Goal: Information Seeking & Learning: Learn about a topic

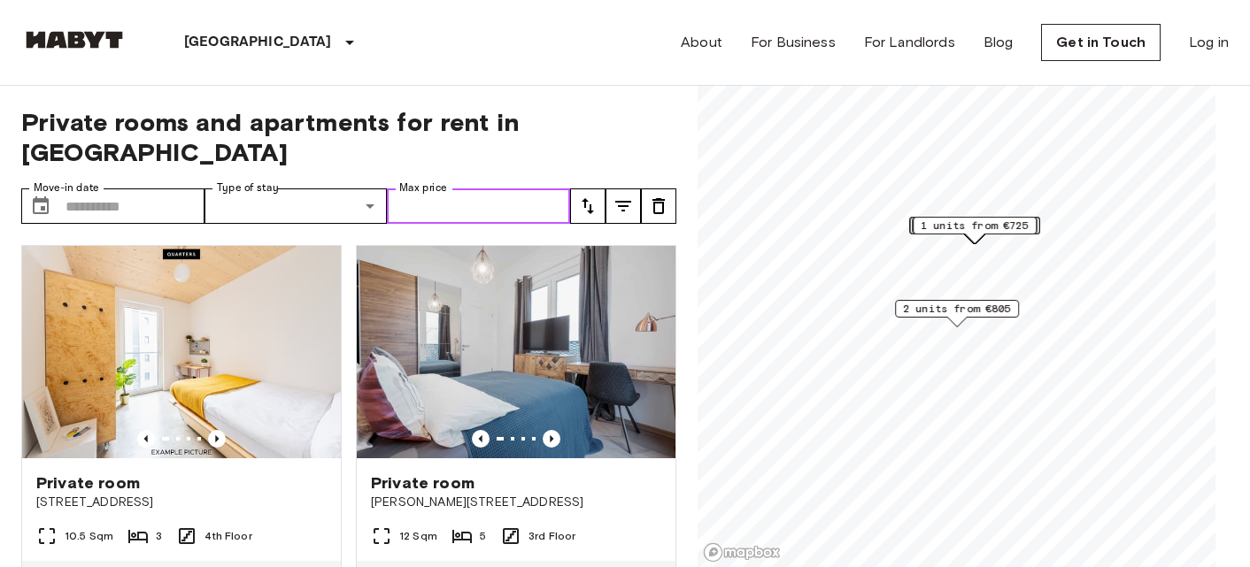
click at [480, 189] on input "Max price" at bounding box center [478, 206] width 183 height 35
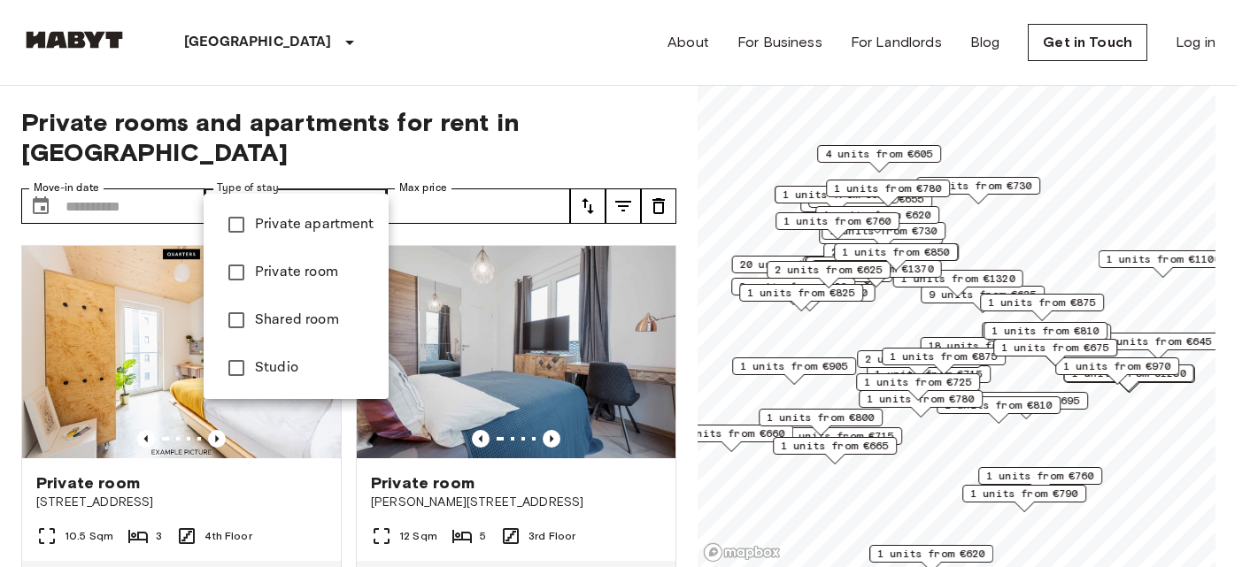
click at [150, 189] on div at bounding box center [625, 283] width 1250 height 567
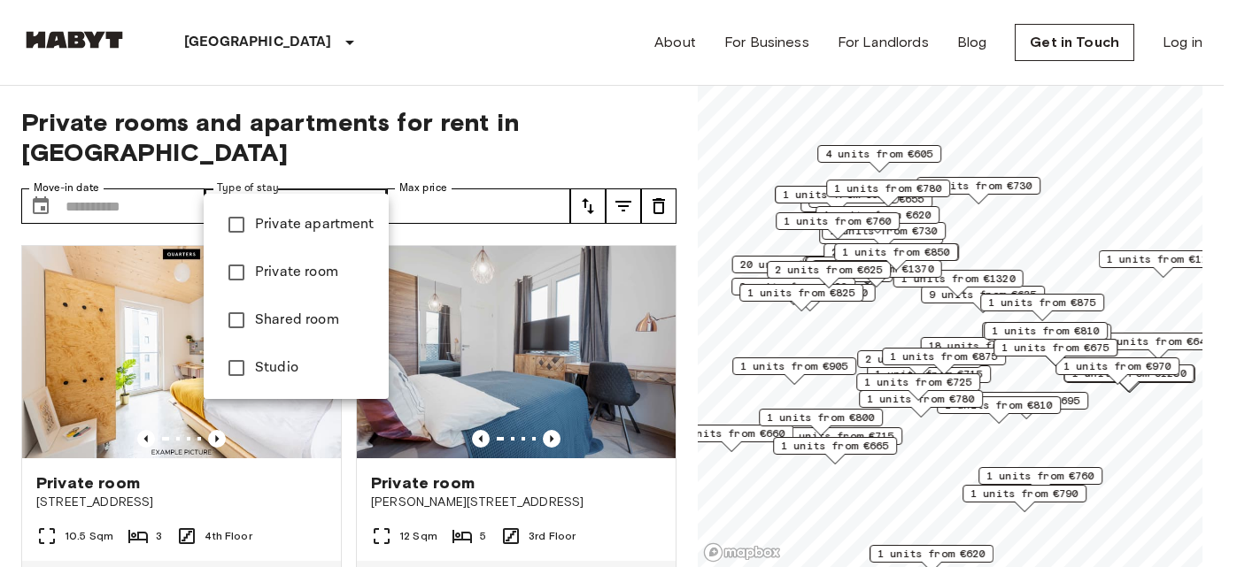
click at [139, 168] on div at bounding box center [618, 283] width 1237 height 567
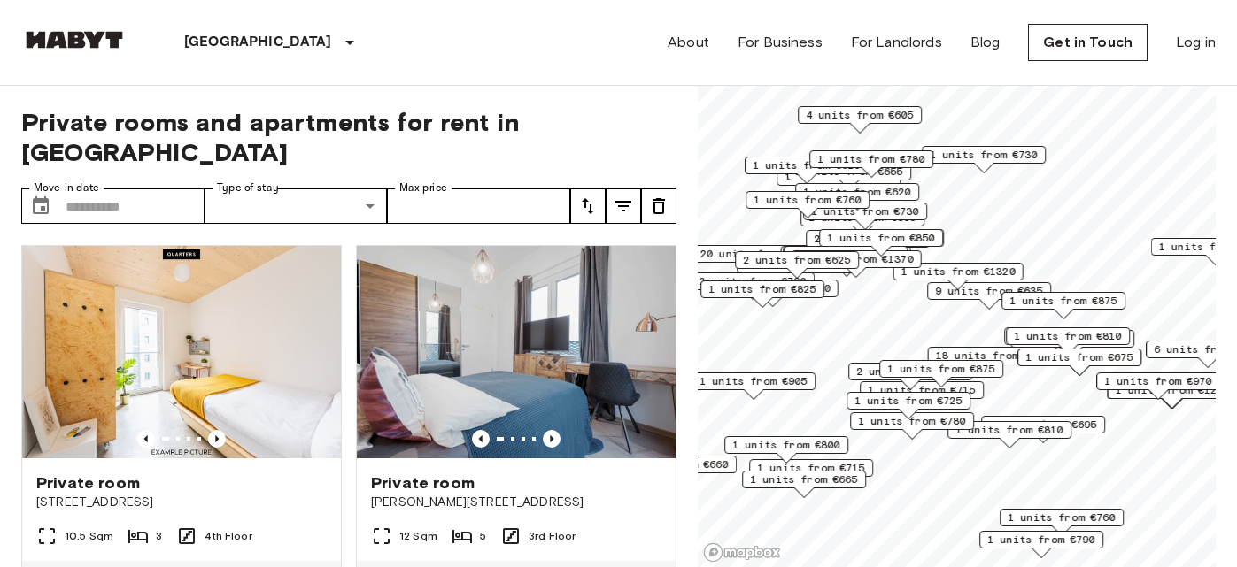
click at [520, 178] on div at bounding box center [618, 283] width 1237 height 567
click at [618, 201] on icon "tune" at bounding box center [623, 206] width 16 height 11
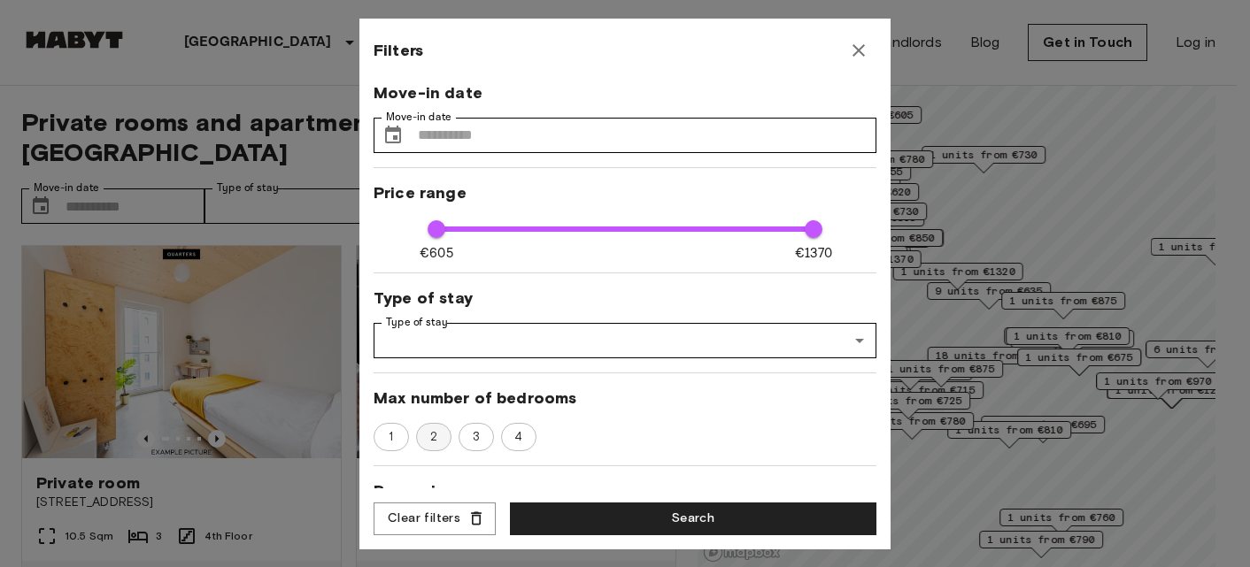
click at [424, 428] on span "2" at bounding box center [433, 437] width 27 height 18
type input "****"
type input "**"
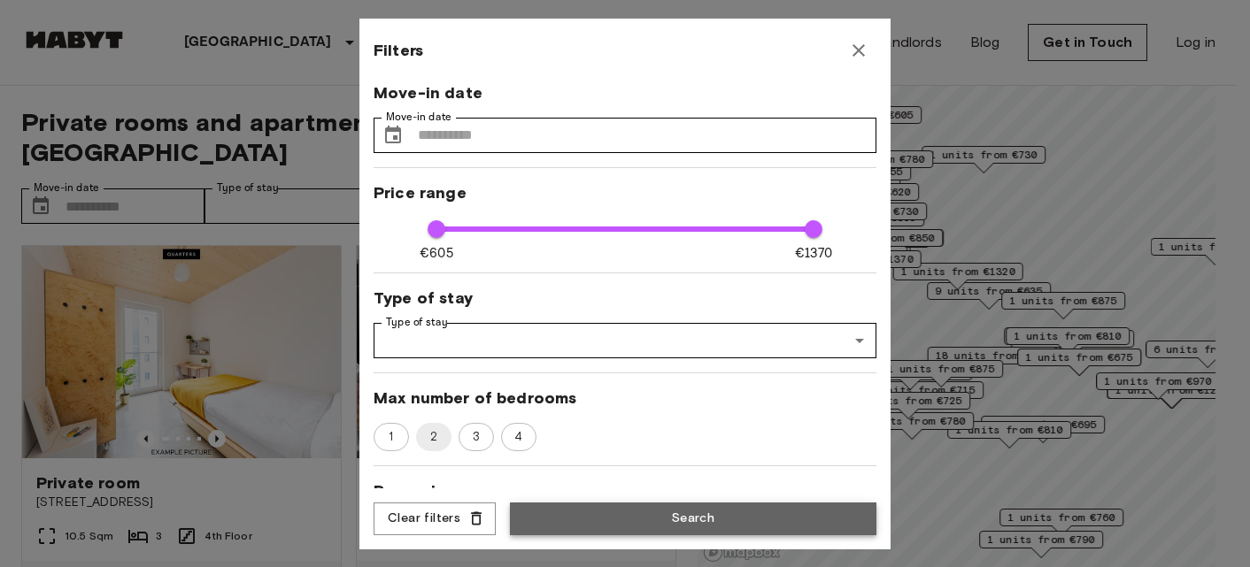
click at [554, 527] on button "Search" at bounding box center [693, 519] width 366 height 33
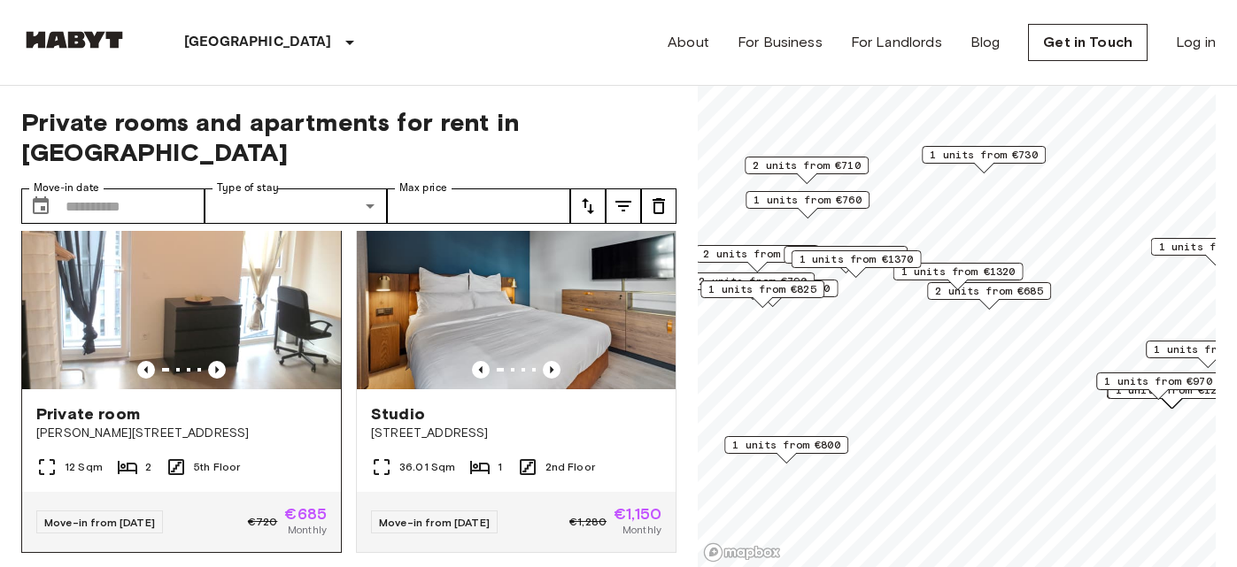
scroll to position [73, 0]
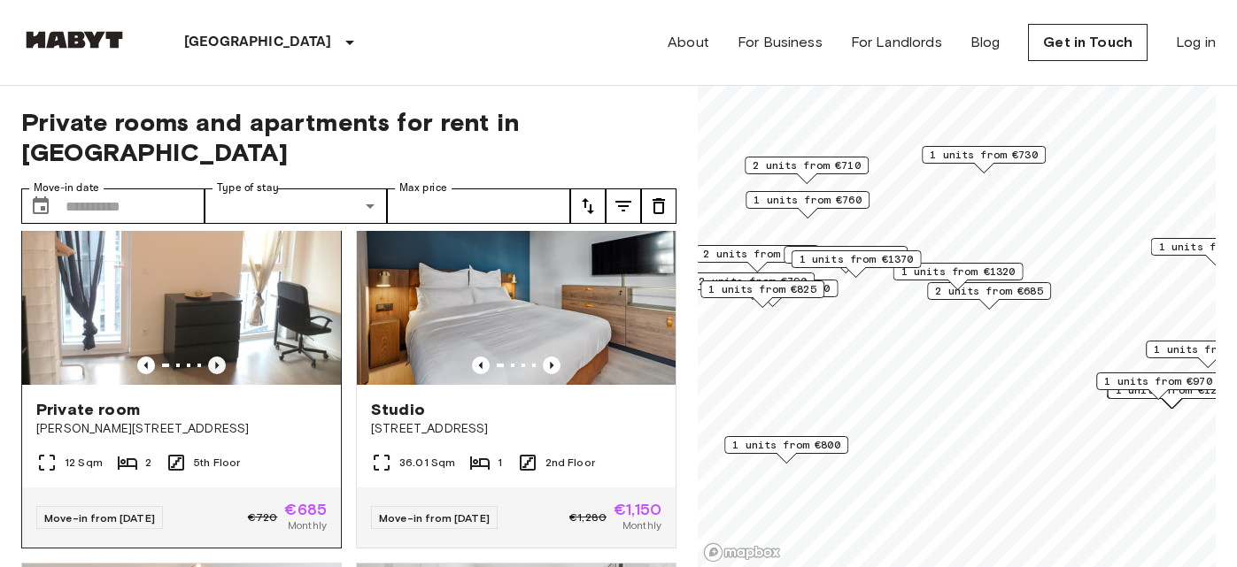
click at [215, 357] on icon "Previous image" at bounding box center [217, 366] width 18 height 18
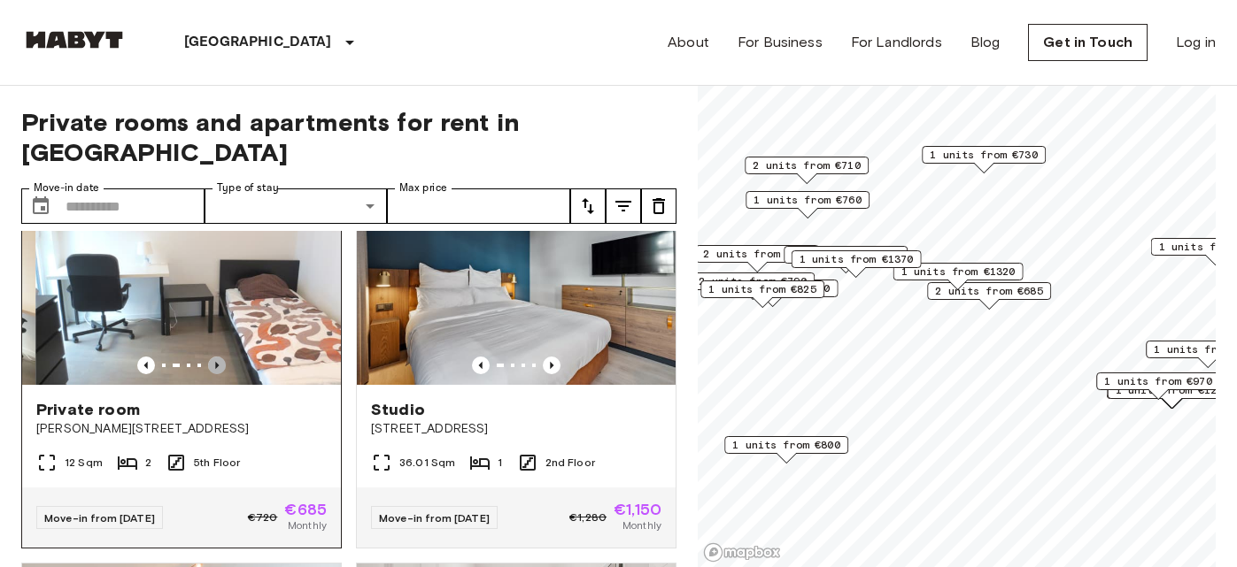
click at [215, 357] on icon "Previous image" at bounding box center [217, 366] width 18 height 18
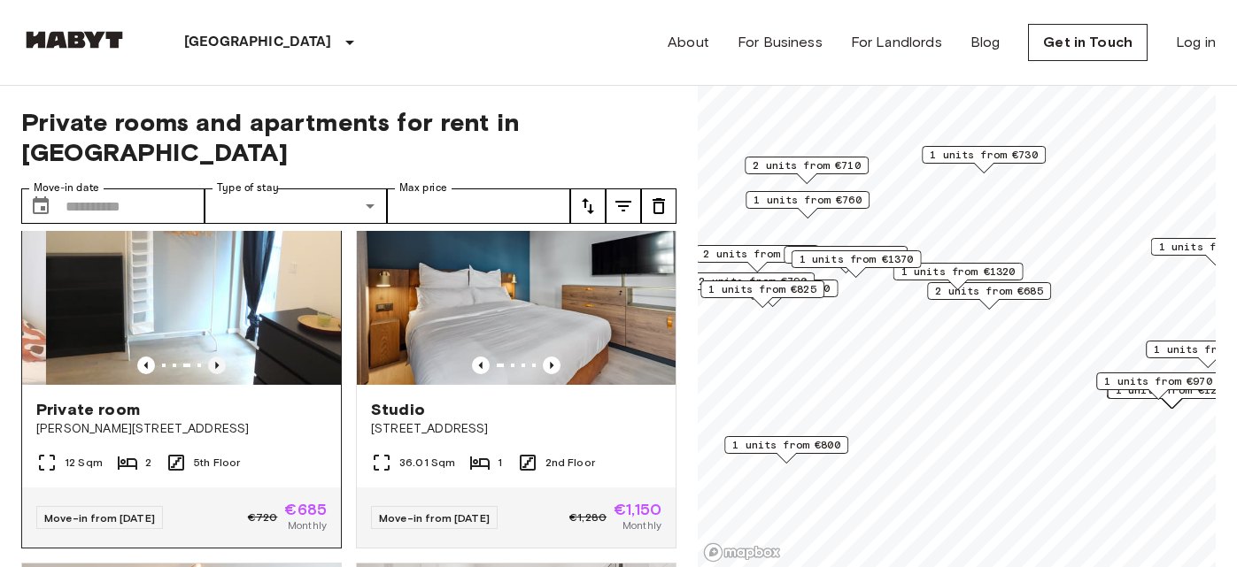
click at [215, 357] on icon "Previous image" at bounding box center [217, 366] width 18 height 18
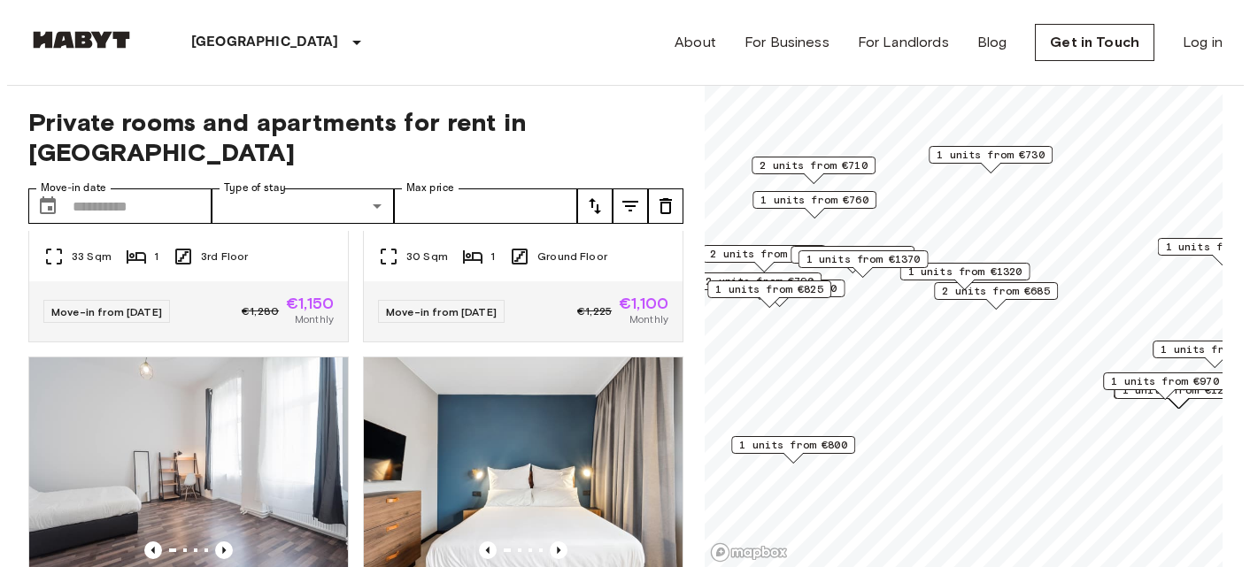
scroll to position [432, 0]
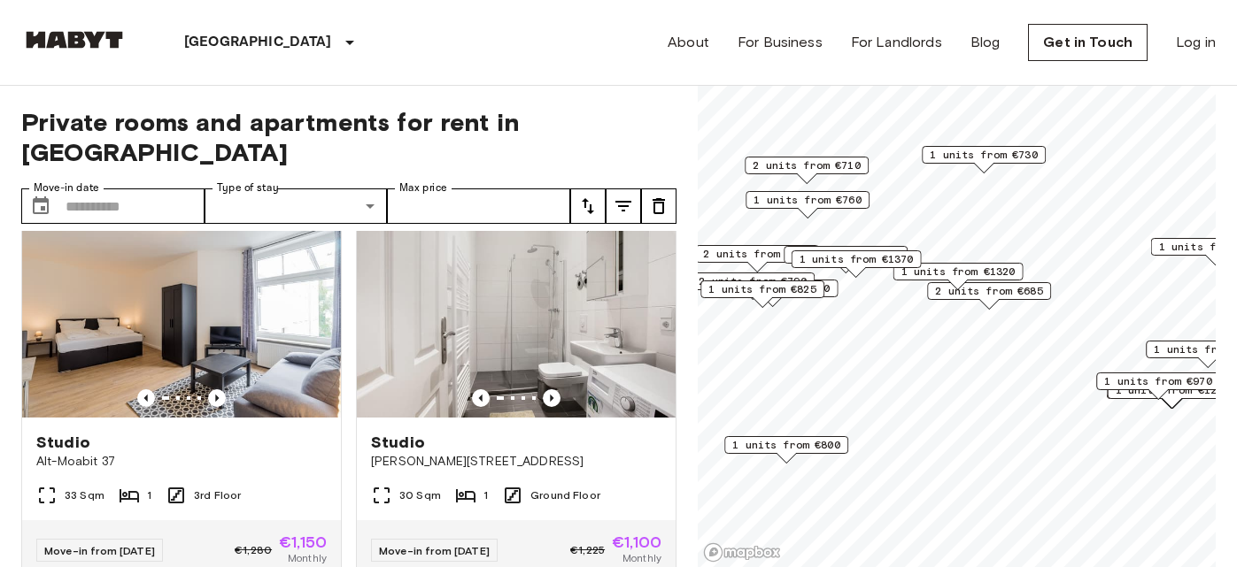
click at [615, 196] on icon "tune" at bounding box center [623, 206] width 21 height 21
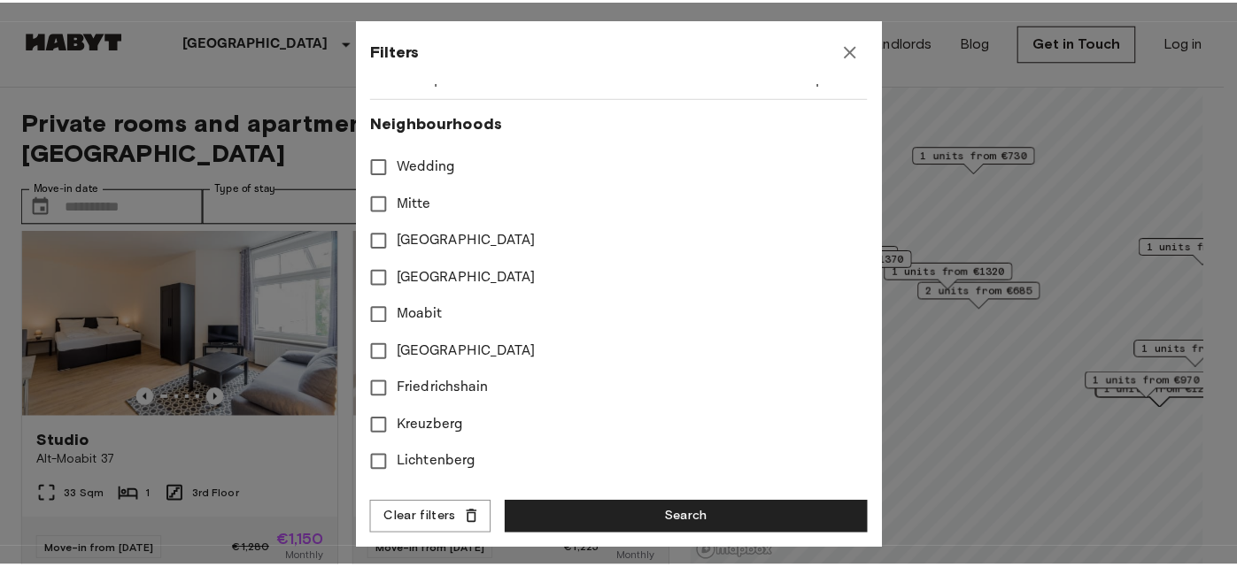
scroll to position [641, 0]
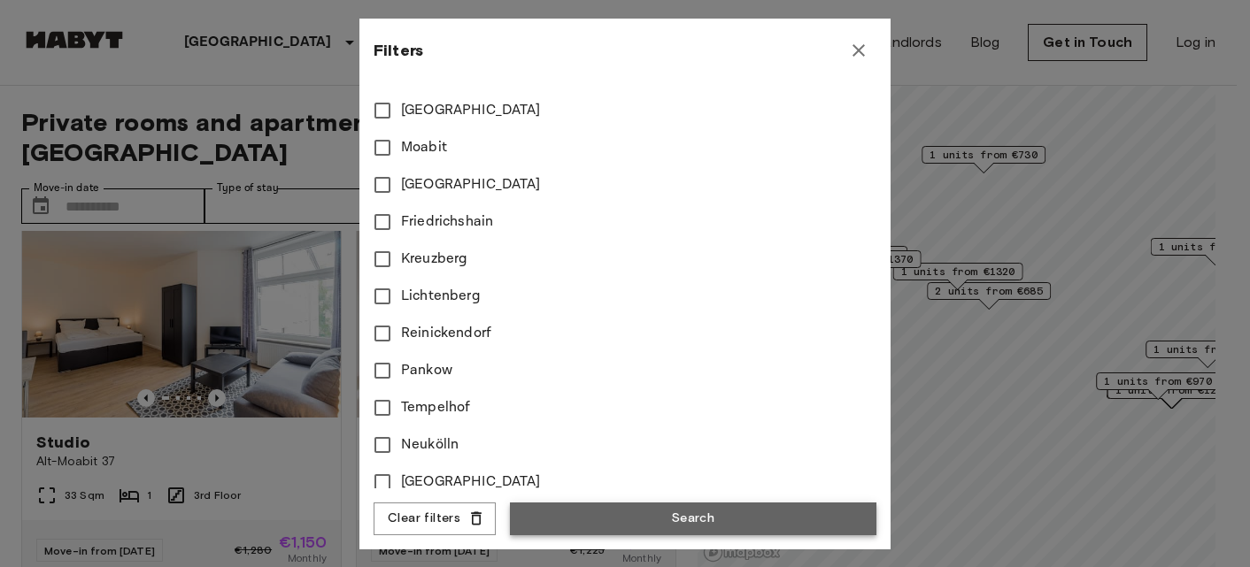
click at [564, 519] on button "Search" at bounding box center [693, 519] width 366 height 33
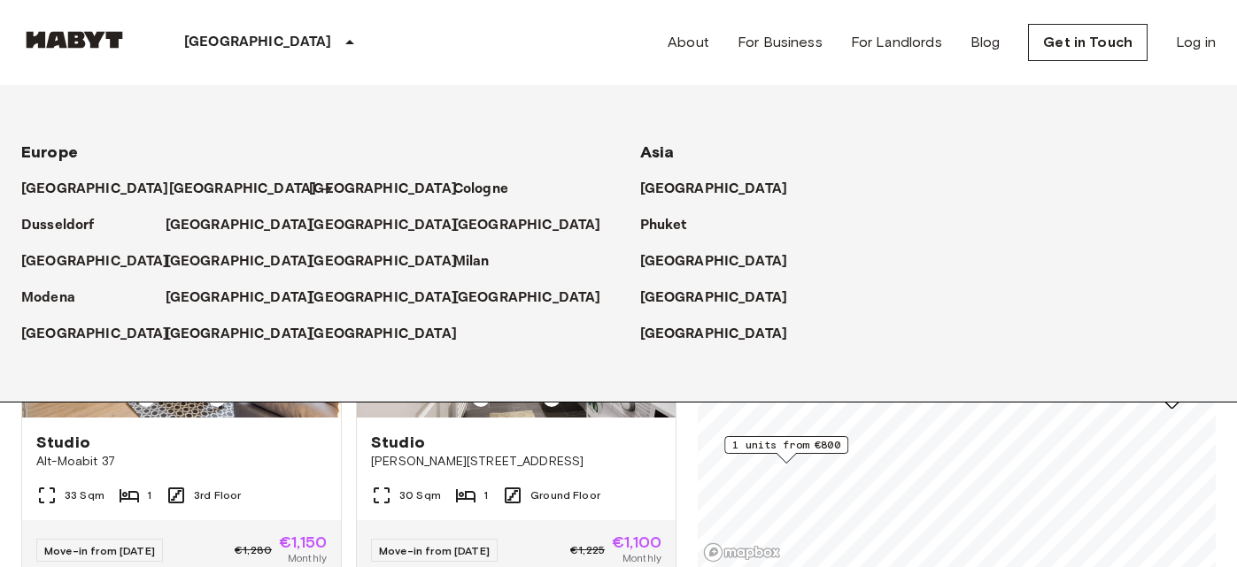
click at [188, 182] on p "[GEOGRAPHIC_DATA]" at bounding box center [243, 189] width 148 height 21
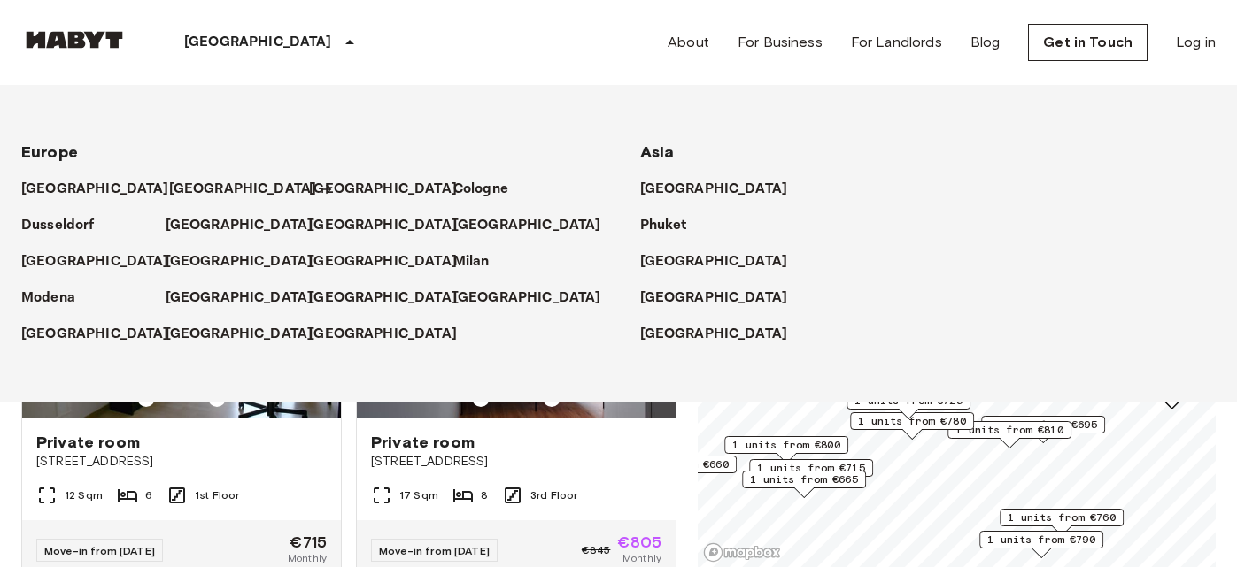
scroll to position [2801, 0]
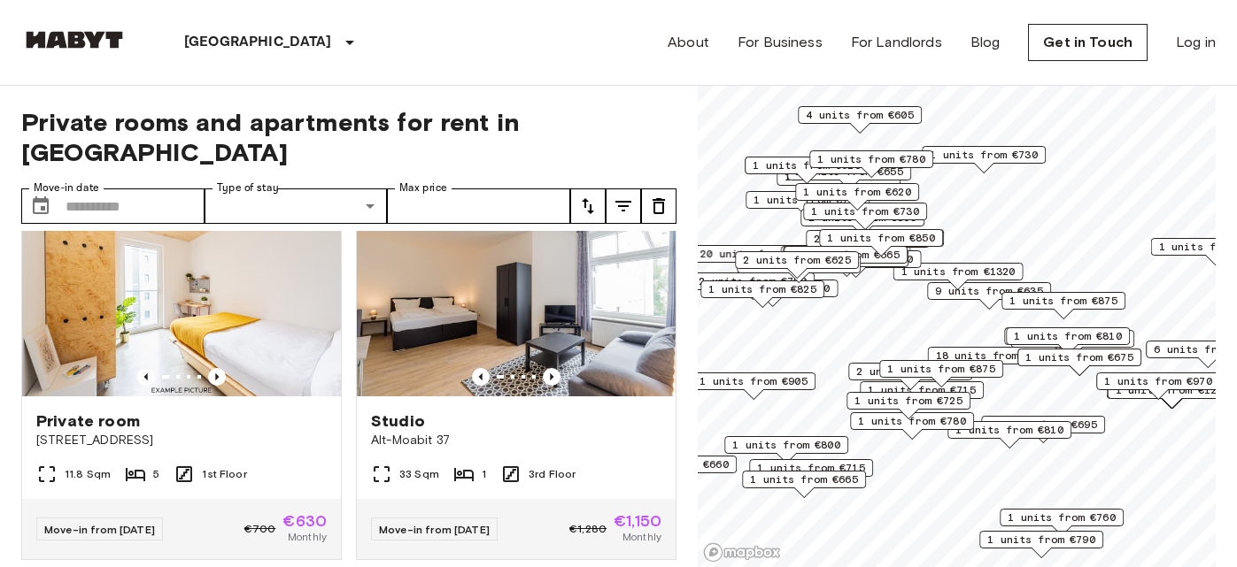
click at [382, 6] on div "[GEOGRAPHIC_DATA] [GEOGRAPHIC_DATA] [GEOGRAPHIC_DATA] [GEOGRAPHIC_DATA] [GEOGRA…" at bounding box center [618, 42] width 1194 height 85
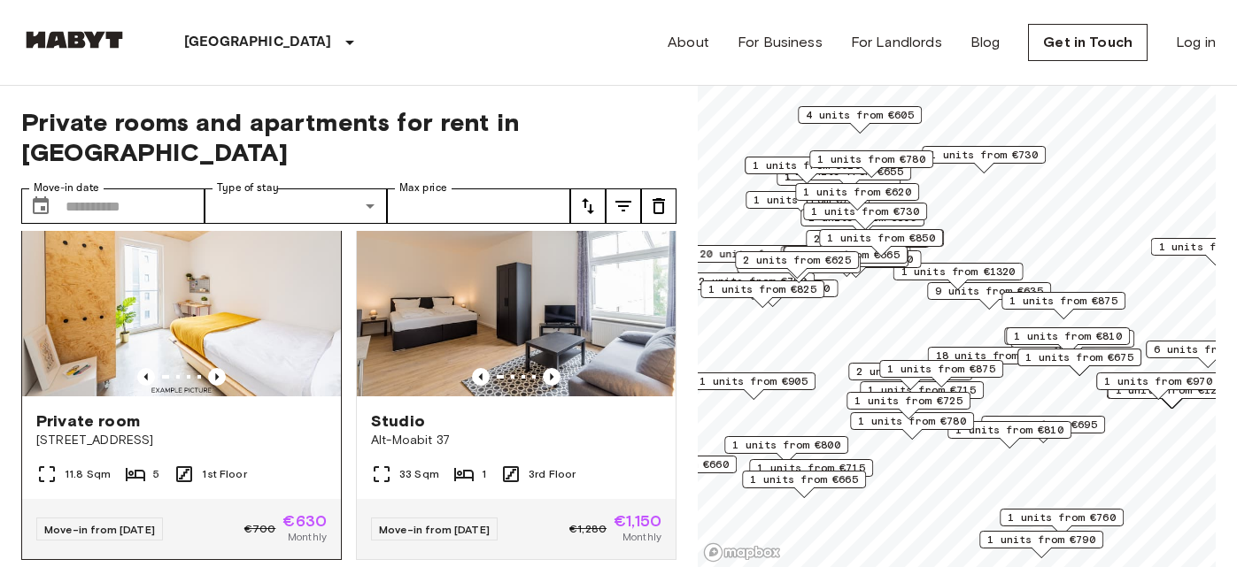
scroll to position [2815, 0]
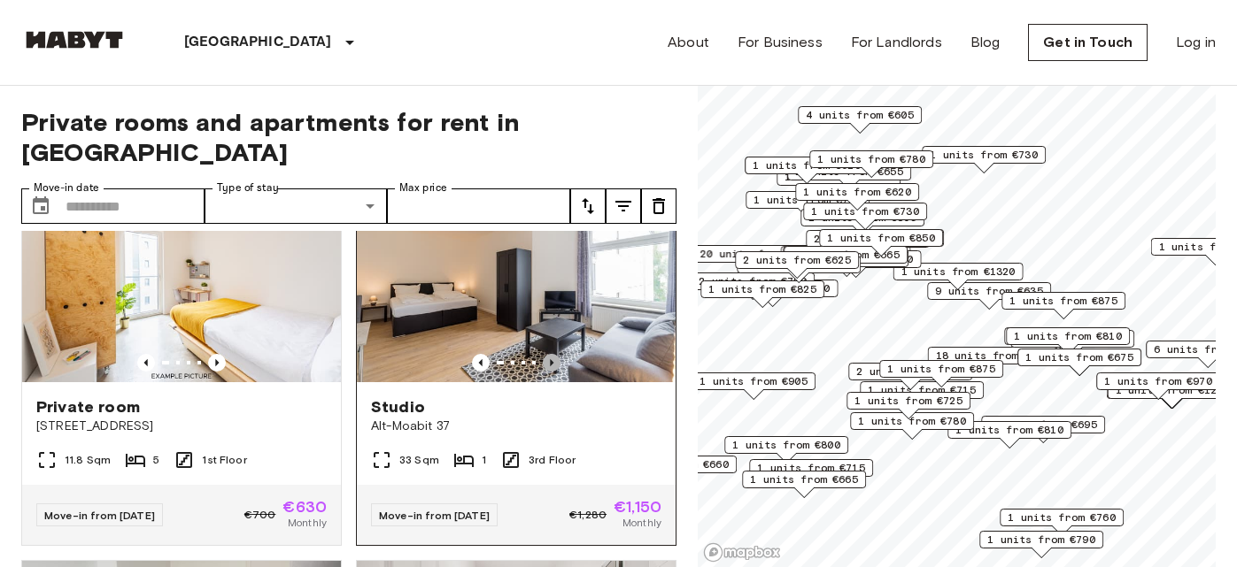
click at [543, 356] on icon "Previous image" at bounding box center [552, 363] width 18 height 18
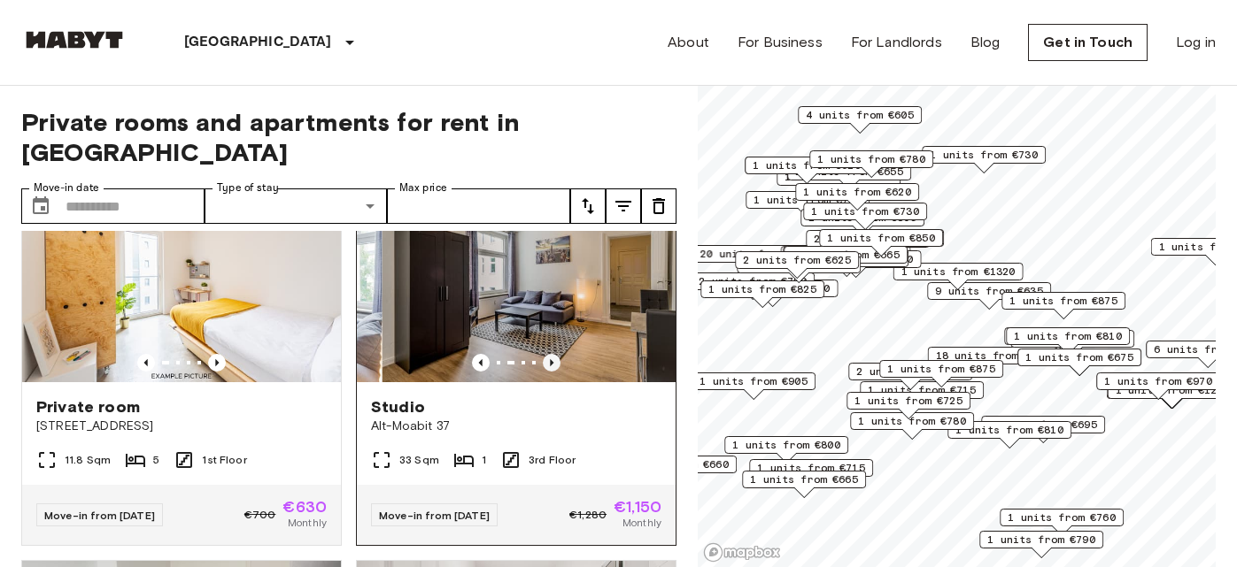
click at [543, 356] on icon "Previous image" at bounding box center [552, 363] width 18 height 18
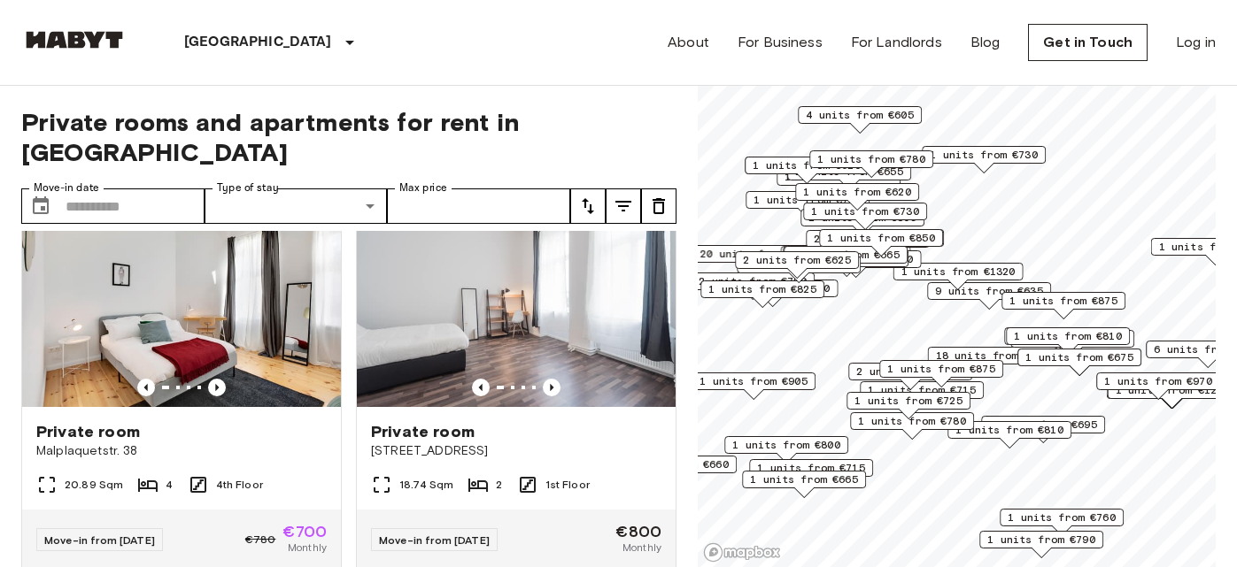
scroll to position [3578, 0]
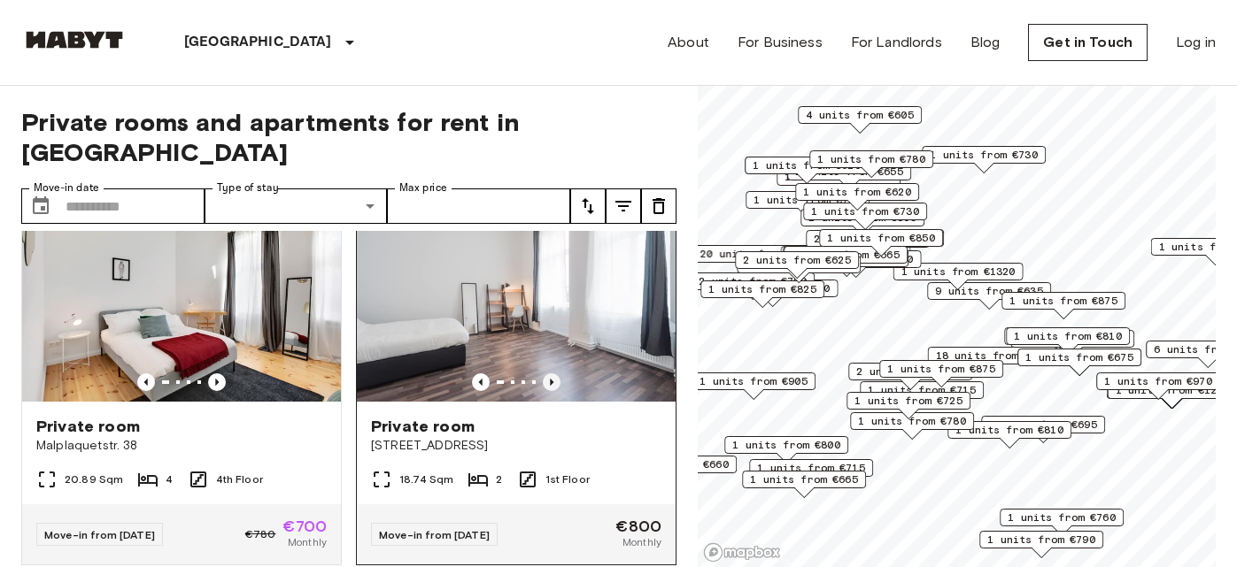
click at [548, 384] on icon "Previous image" at bounding box center [552, 383] width 18 height 18
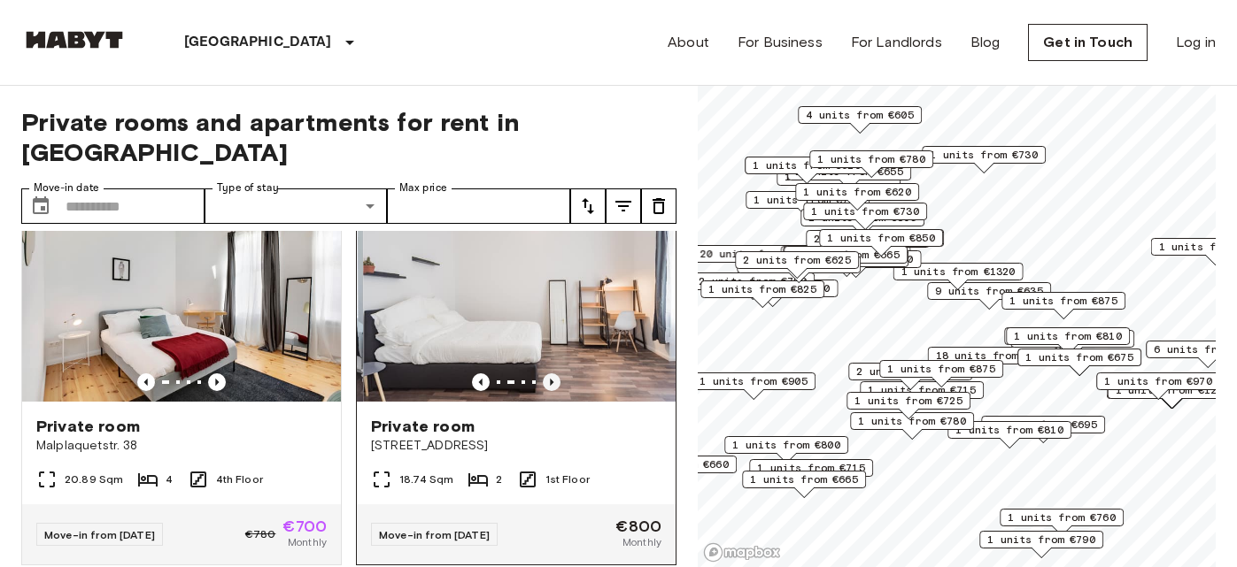
click at [548, 384] on icon "Previous image" at bounding box center [552, 383] width 18 height 18
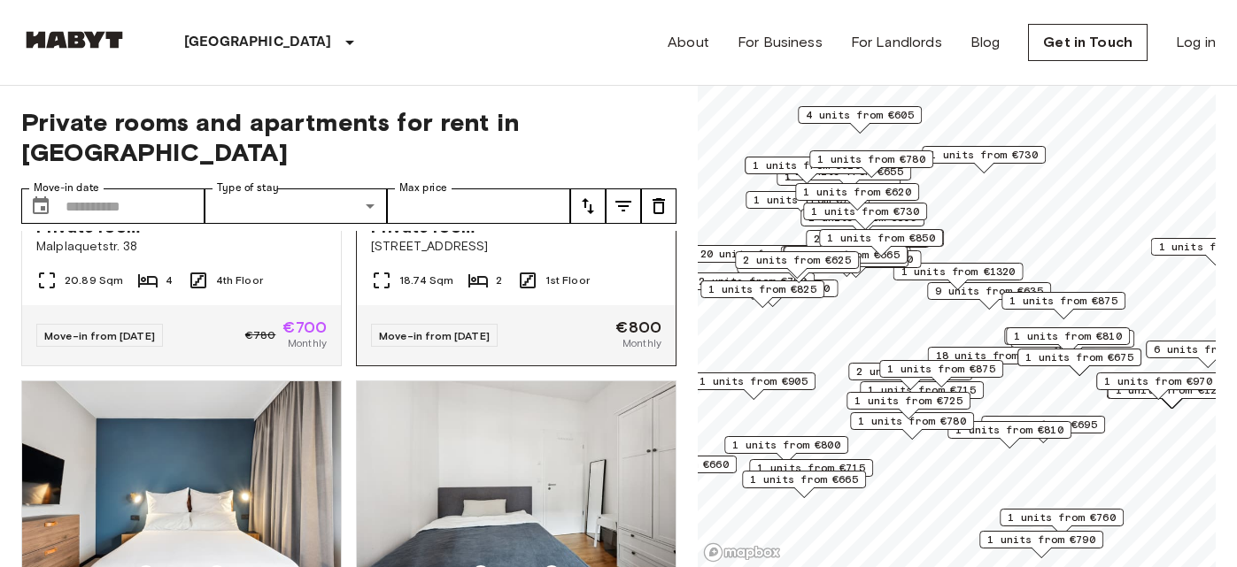
scroll to position [4178, 0]
